Goal: Task Accomplishment & Management: Manage account settings

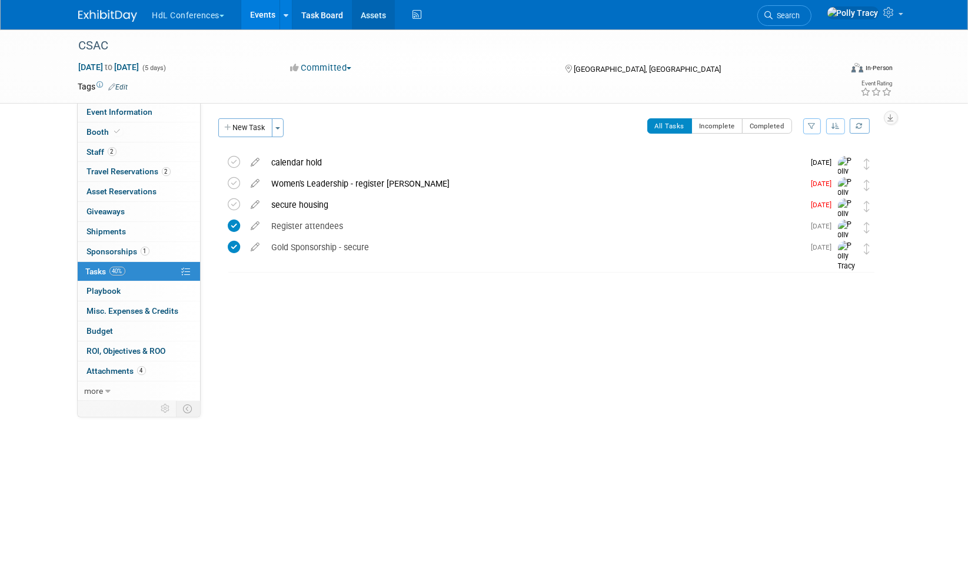
click at [382, 15] on link "Assets" at bounding box center [373, 14] width 43 height 29
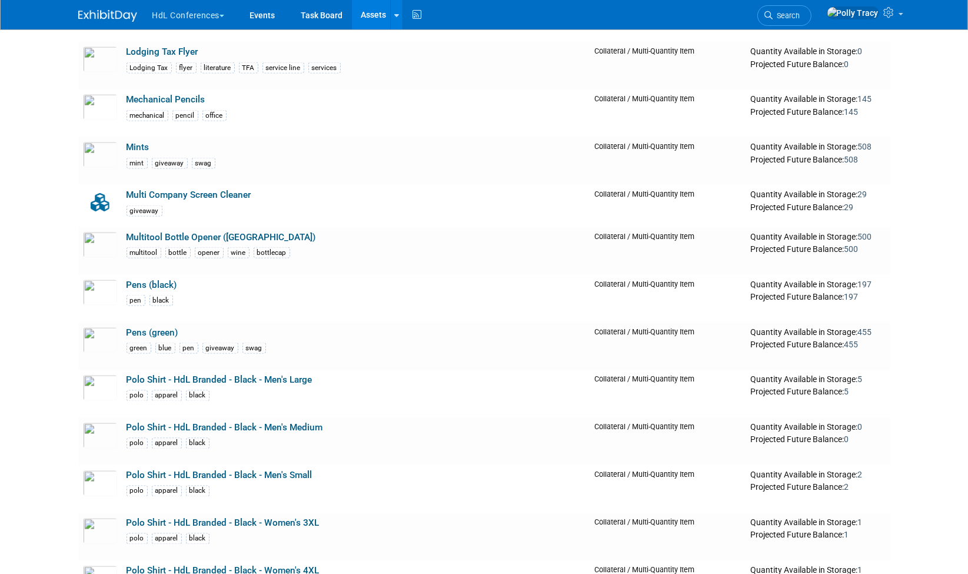
scroll to position [2236, 0]
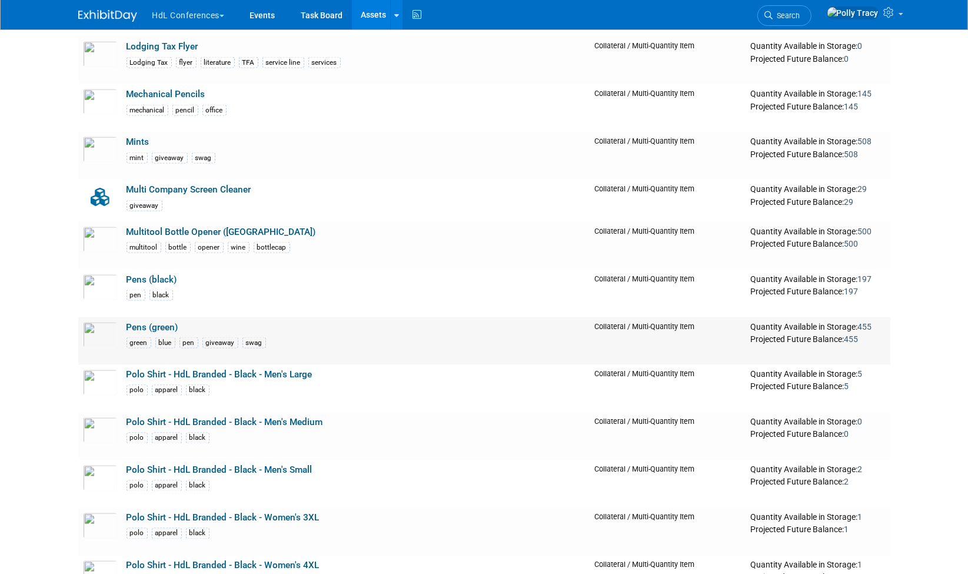
click at [150, 322] on link "Pens (green)" at bounding box center [152, 327] width 52 height 11
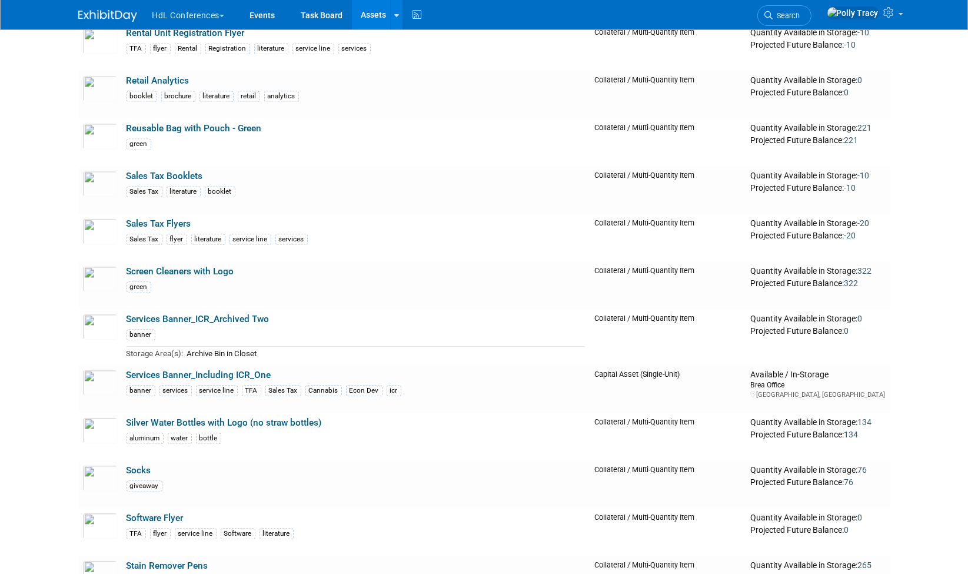
scroll to position [3057, 0]
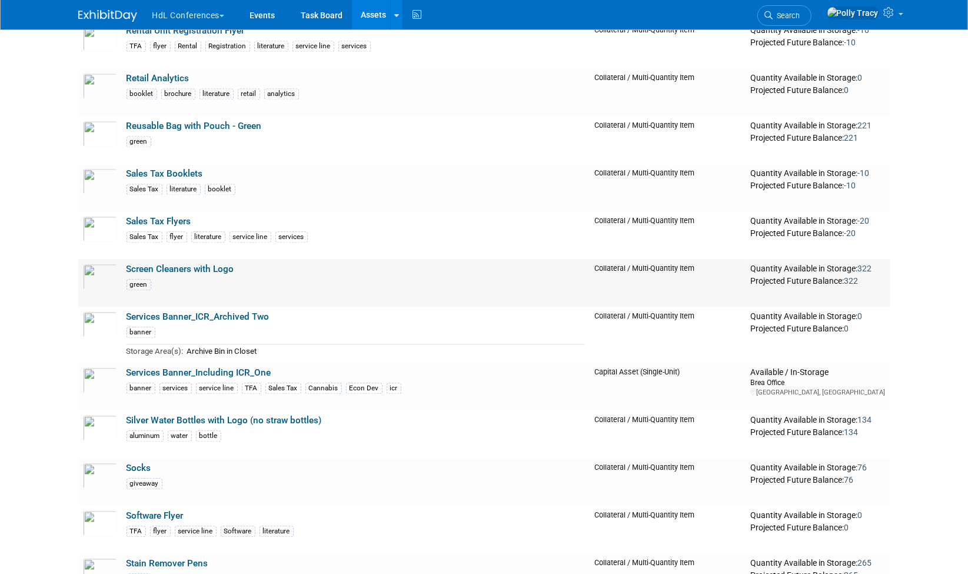
click at [182, 264] on link "Screen Cleaners with Logo" at bounding box center [180, 269] width 108 height 11
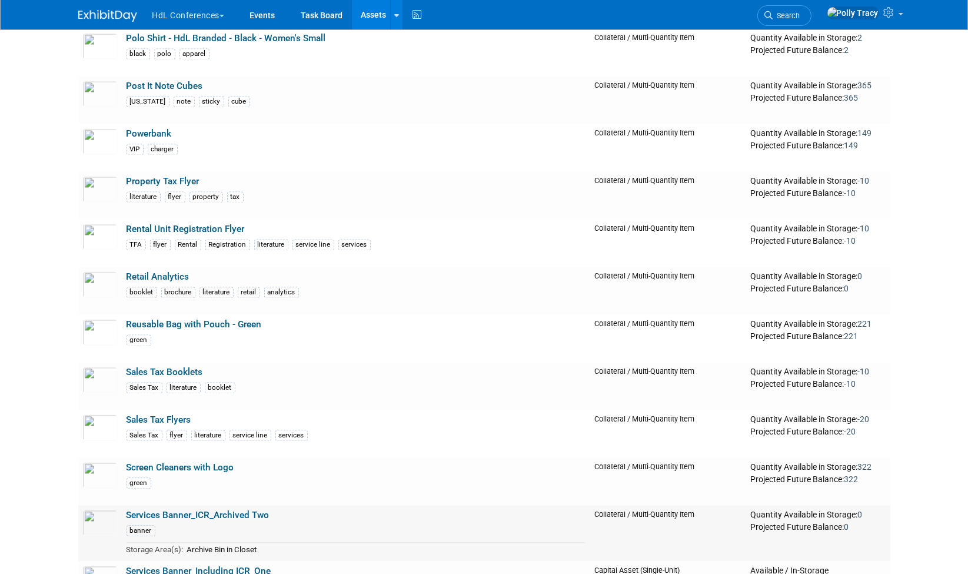
scroll to position [2841, 0]
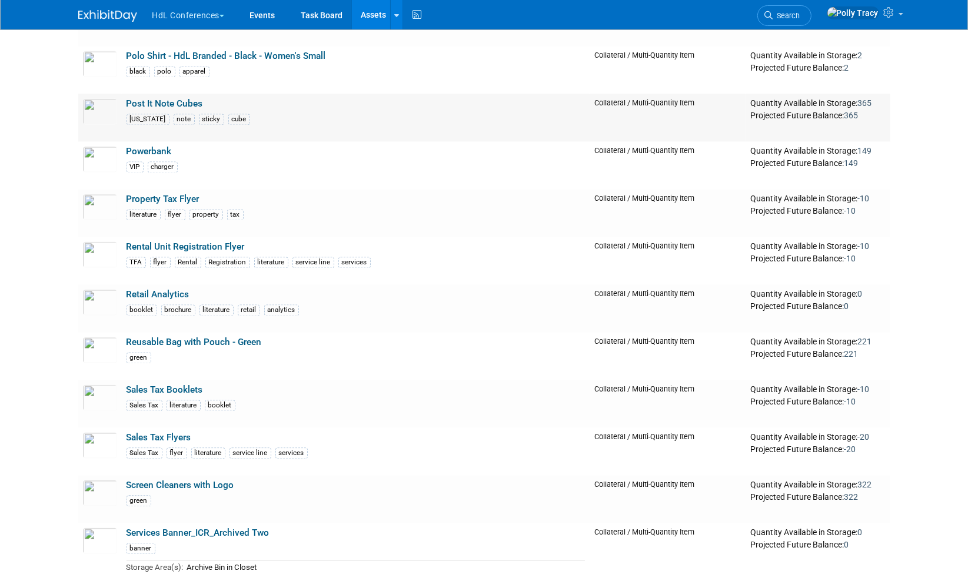
click at [165, 94] on td "Post It Note Cubes California note sticky cube" at bounding box center [356, 118] width 468 height 48
click at [162, 98] on link "Post It Note Cubes" at bounding box center [164, 103] width 76 height 11
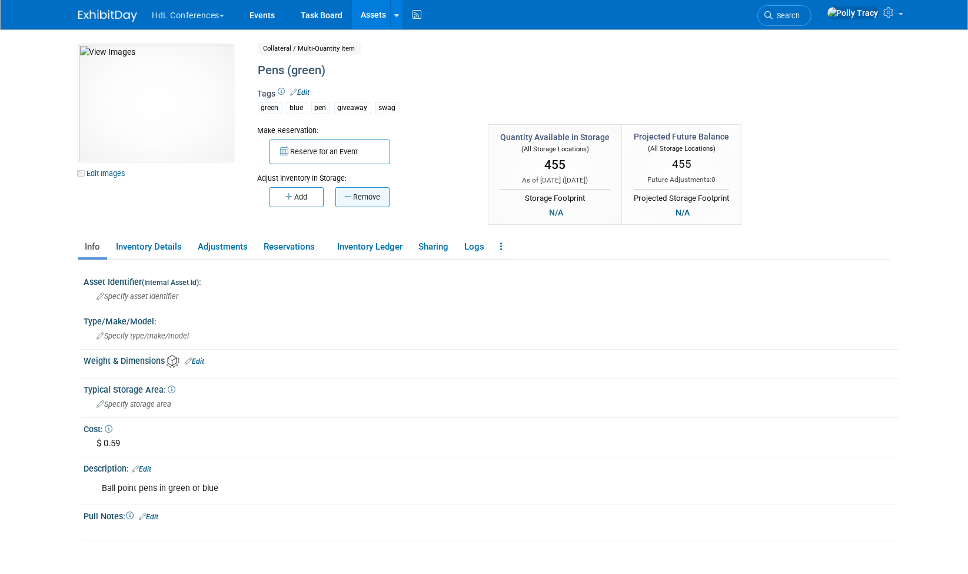
click at [359, 196] on button "Remove" at bounding box center [362, 197] width 54 height 20
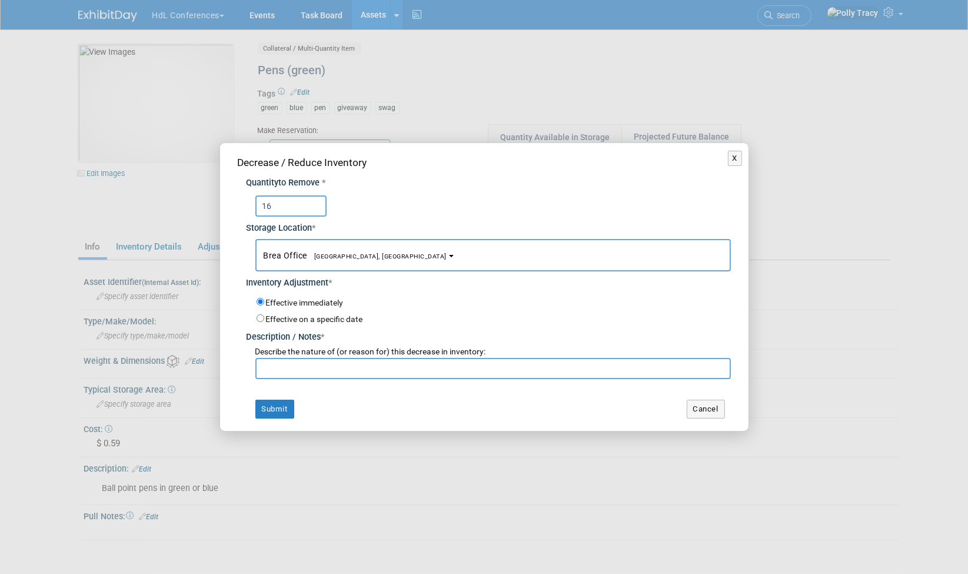
type input "16"
click at [352, 365] on input "text" at bounding box center [492, 368] width 475 height 21
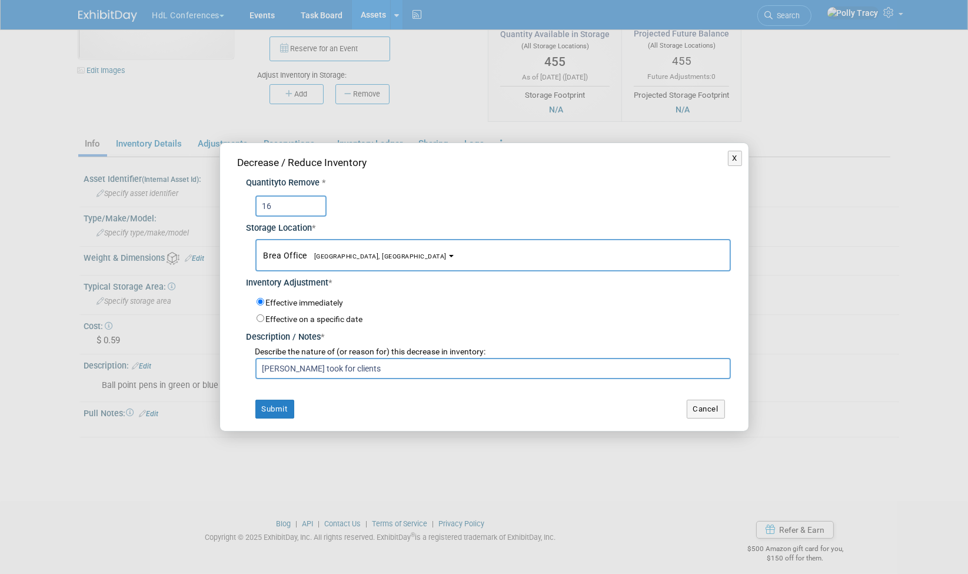
scroll to position [104, 0]
type input "[PERSON_NAME] took for clients"
click at [285, 404] on button "Submit" at bounding box center [274, 408] width 39 height 19
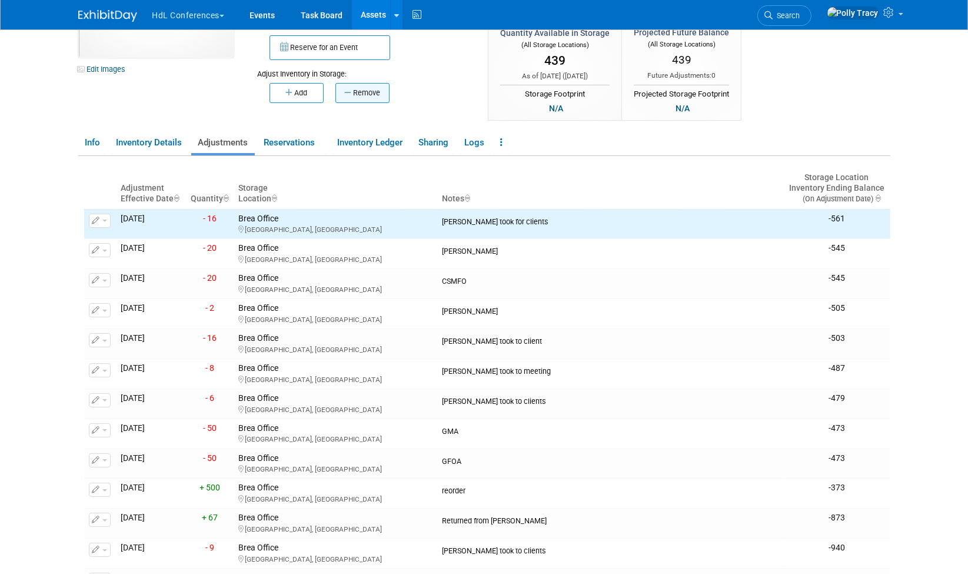
click at [364, 91] on button "Remove" at bounding box center [362, 93] width 54 height 20
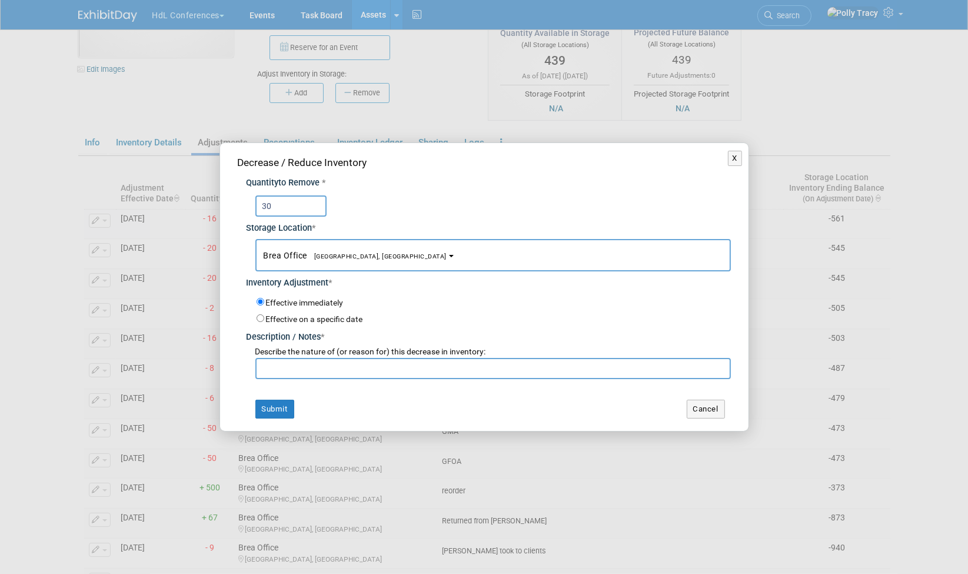
type input "30"
type input "Connor took for clients"
click at [282, 408] on button "Submit" at bounding box center [274, 408] width 39 height 19
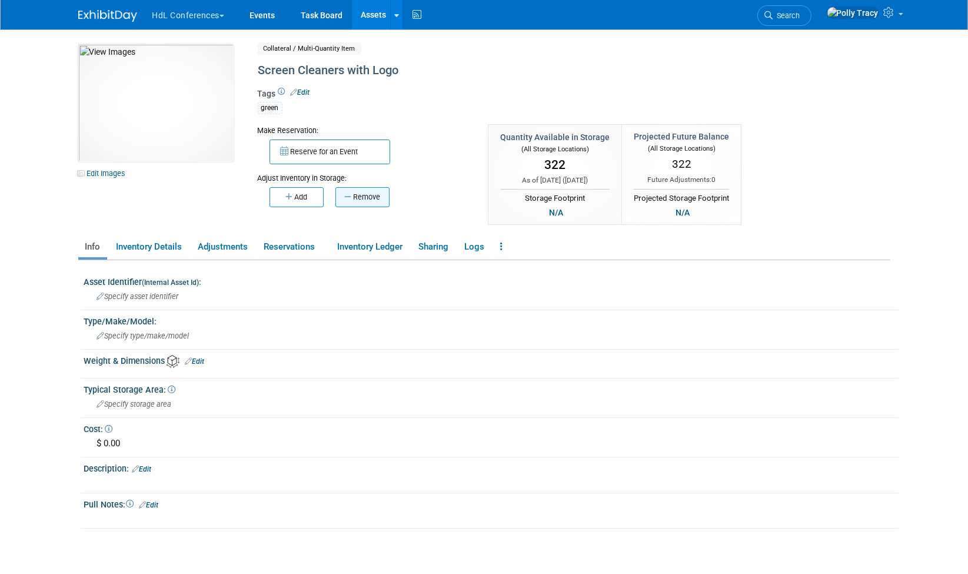
click at [363, 196] on button "Remove" at bounding box center [362, 197] width 54 height 20
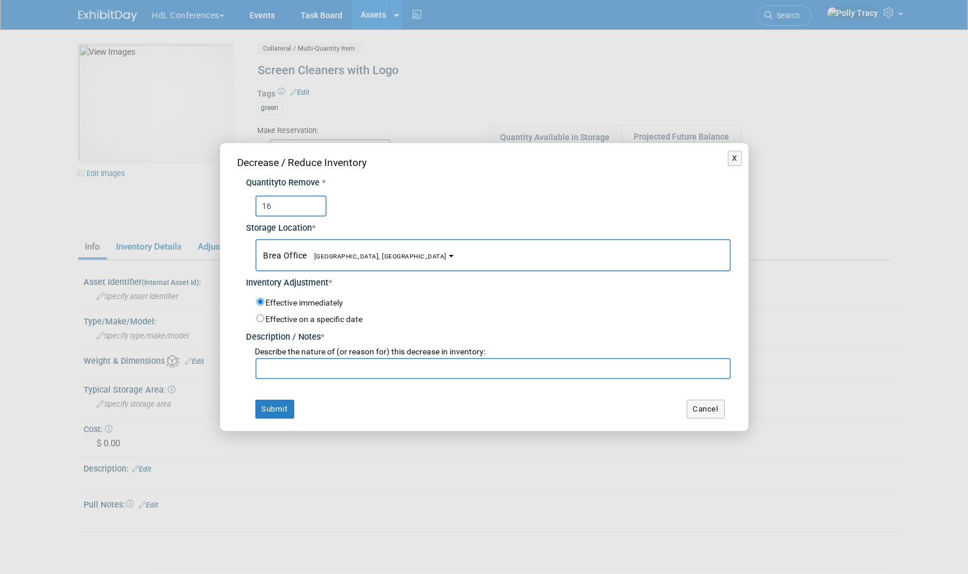
type input "16"
click at [333, 366] on input "text" at bounding box center [492, 368] width 475 height 21
type input "Cris G took for clients"
click at [289, 410] on button "Submit" at bounding box center [274, 408] width 39 height 19
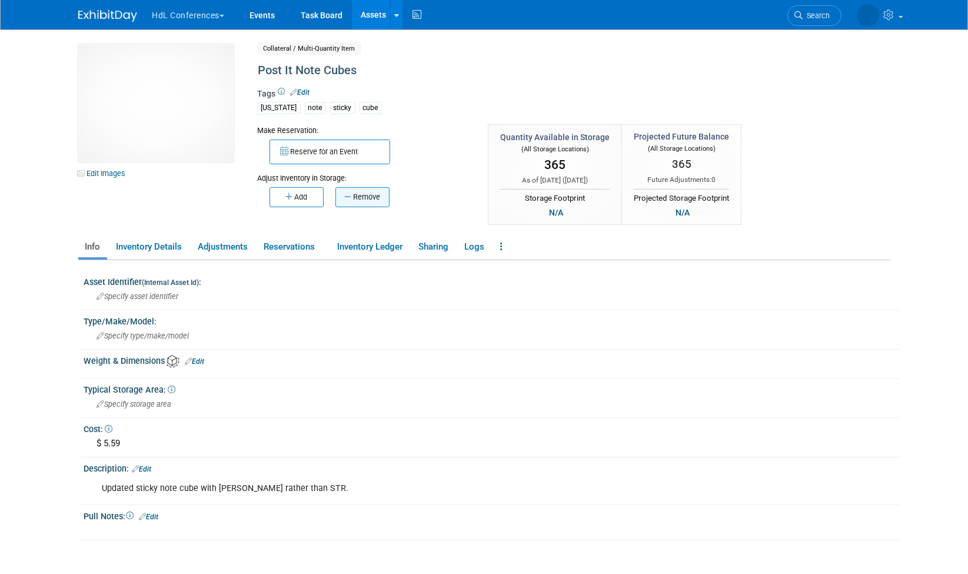
click at [362, 191] on button "Remove" at bounding box center [362, 197] width 54 height 20
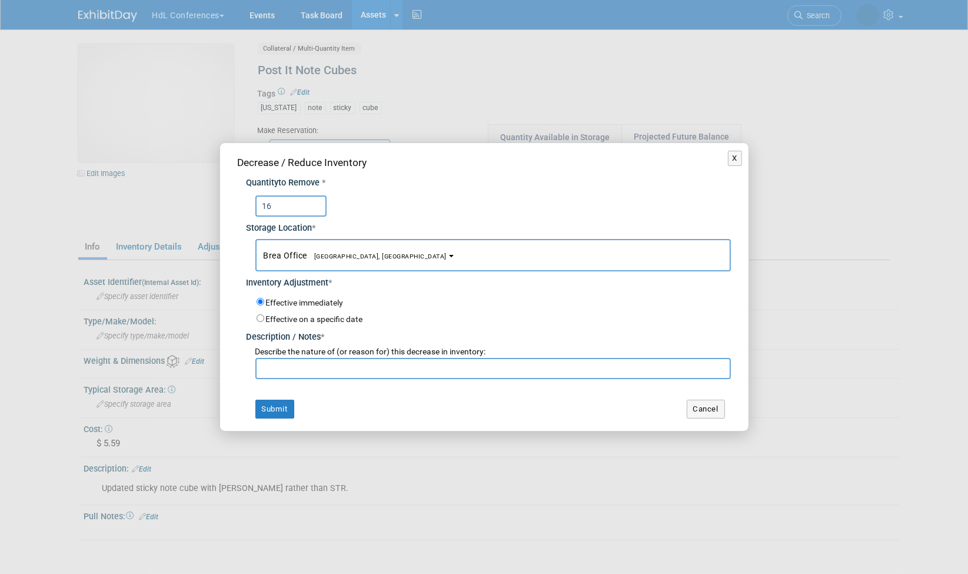
type input "16"
click at [303, 369] on input "text" at bounding box center [492, 368] width 475 height 21
type input "[PERSON_NAME] took for clients"
click at [282, 409] on button "Submit" at bounding box center [274, 408] width 39 height 19
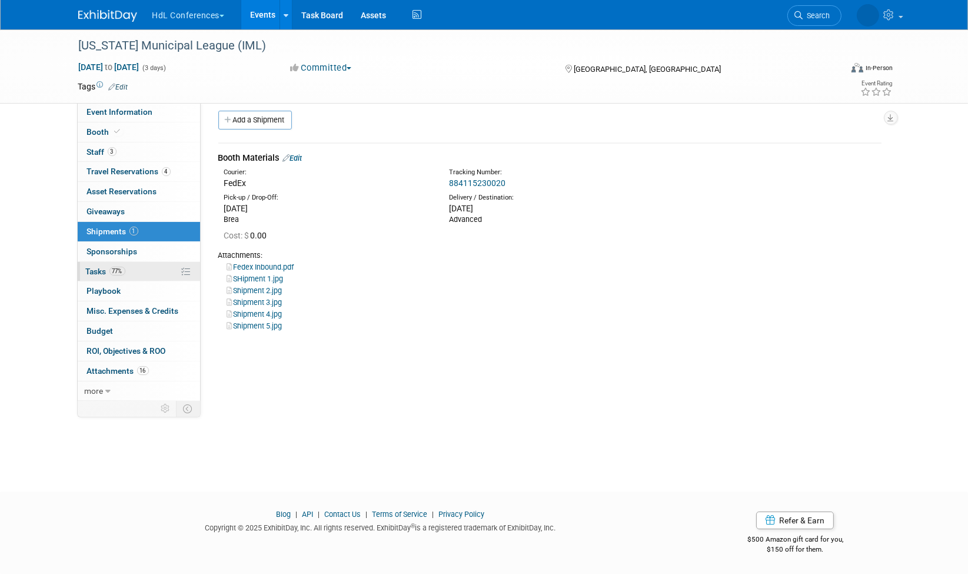
click at [100, 266] on span "Tasks 77%" at bounding box center [105, 270] width 39 height 9
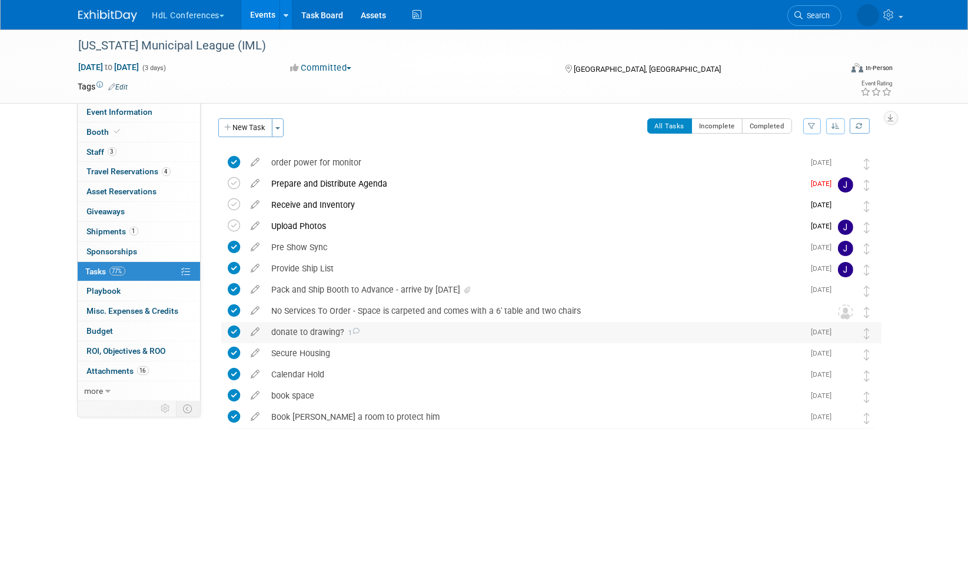
click at [315, 331] on div "donate to drawing? 1" at bounding box center [535, 332] width 538 height 20
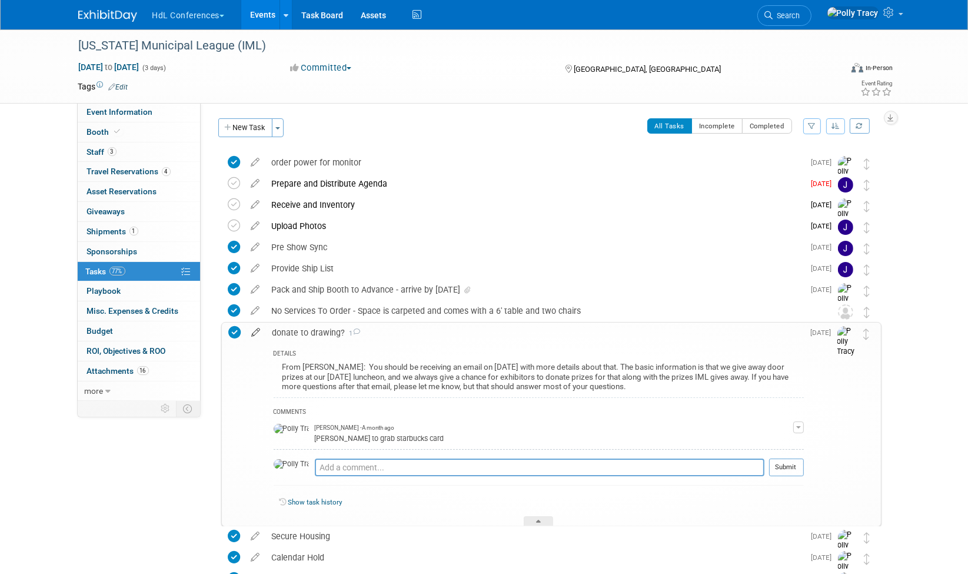
click at [256, 324] on icon at bounding box center [256, 329] width 21 height 15
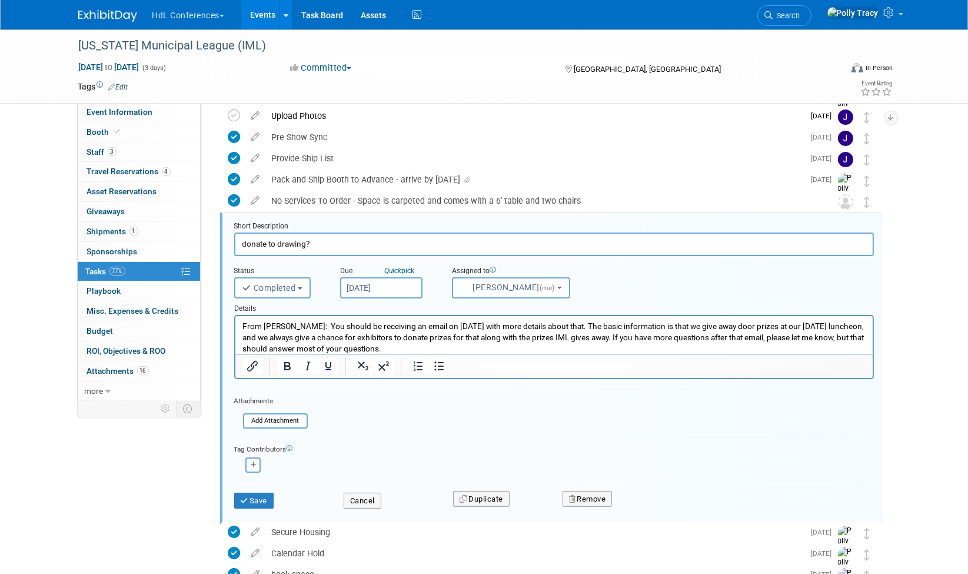
scroll to position [149, 0]
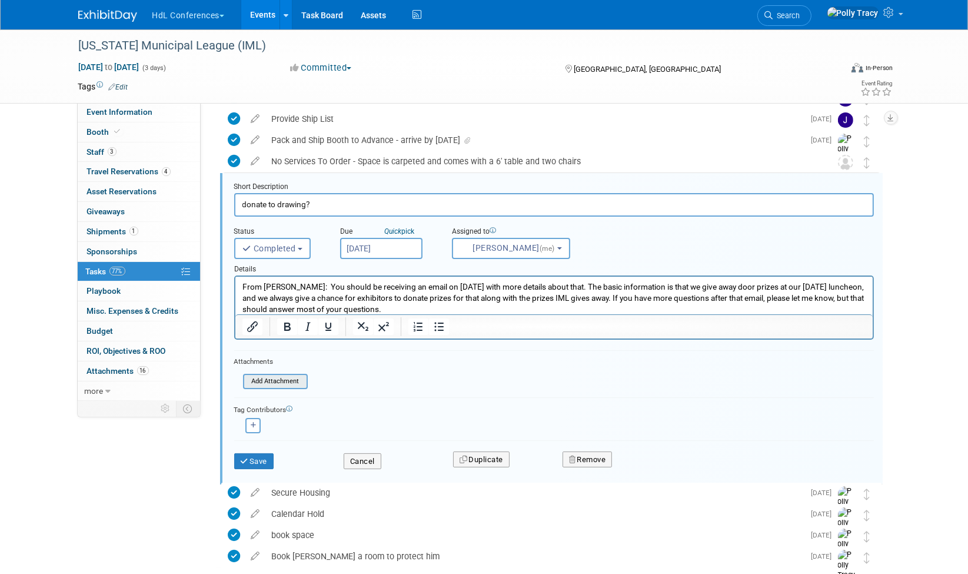
click at [268, 378] on input "file" at bounding box center [246, 381] width 120 height 13
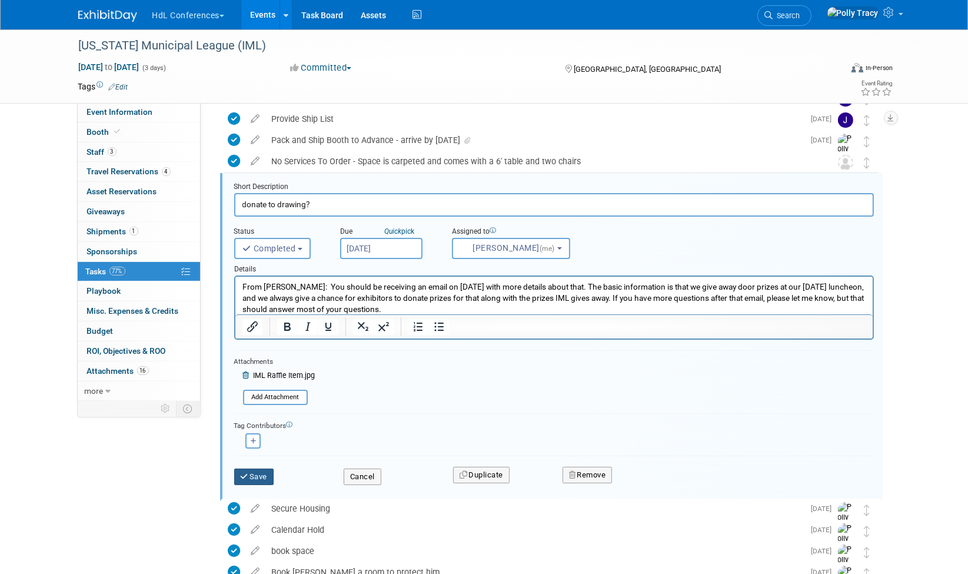
click at [264, 476] on button "Save" at bounding box center [254, 476] width 40 height 16
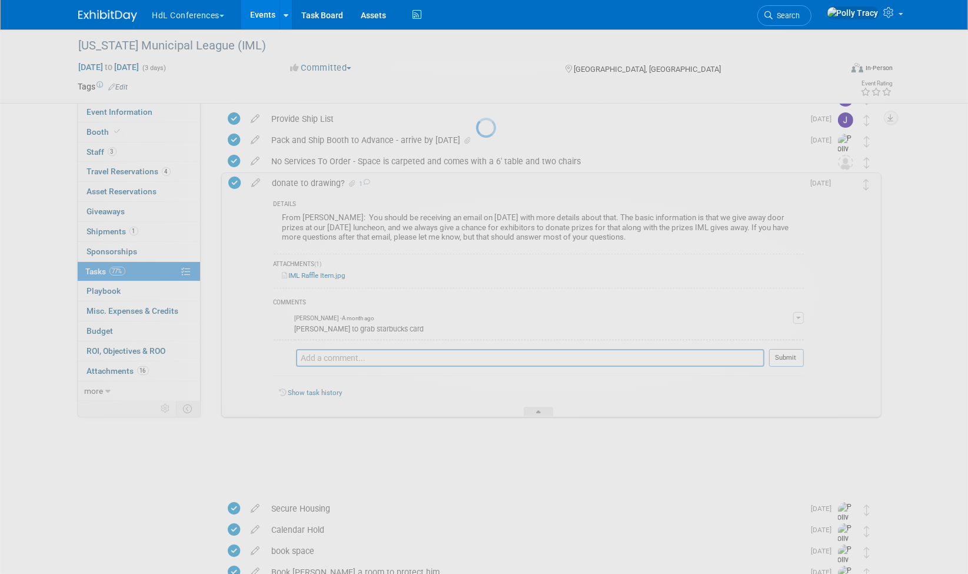
scroll to position [148, 0]
